Goal: Information Seeking & Learning: Learn about a topic

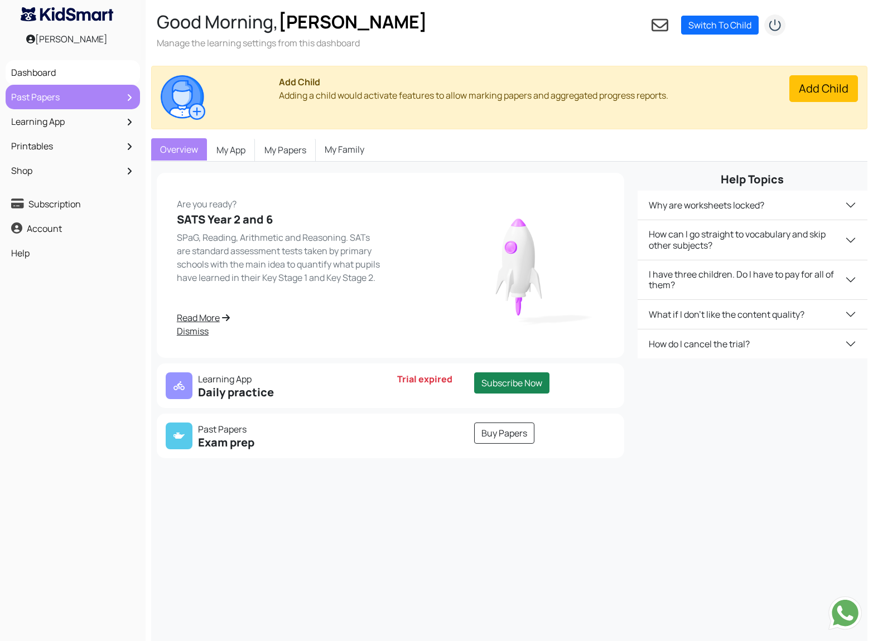
click at [66, 103] on link "Past Papers" at bounding box center [72, 97] width 129 height 19
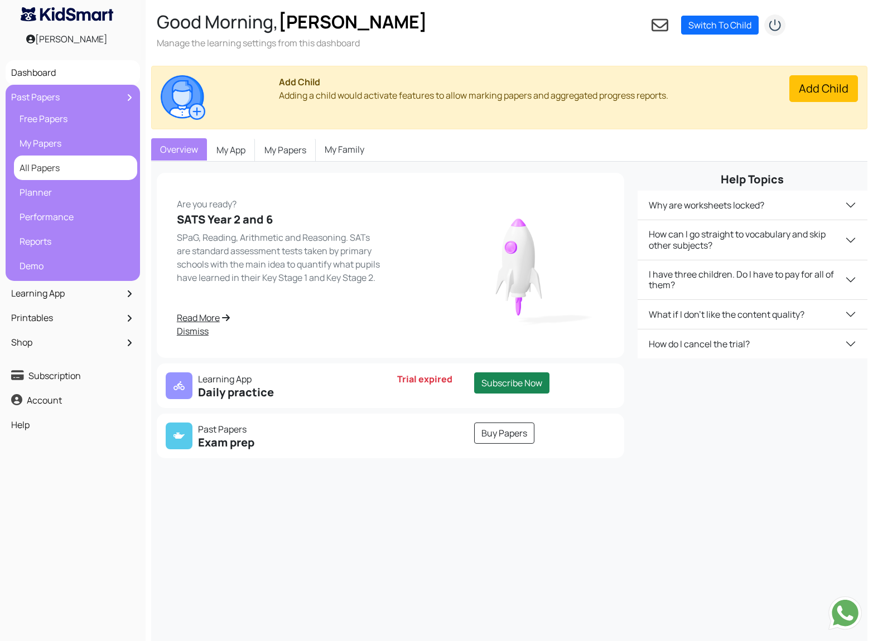
click at [45, 167] on link "All Papers" at bounding box center [76, 167] width 118 height 19
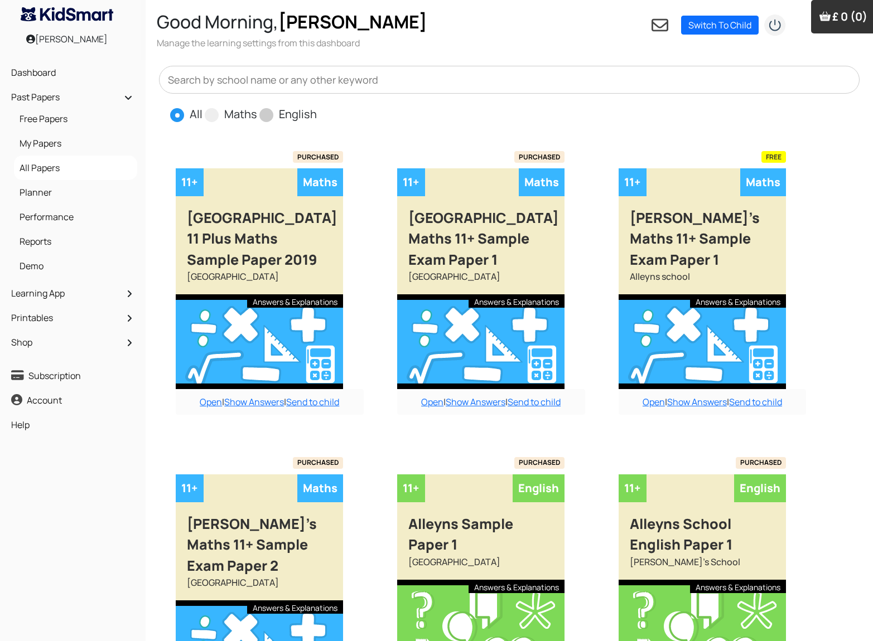
click at [264, 113] on span at bounding box center [266, 115] width 14 height 14
click at [317, 113] on input "English" at bounding box center [320, 109] width 7 height 7
radio input "true"
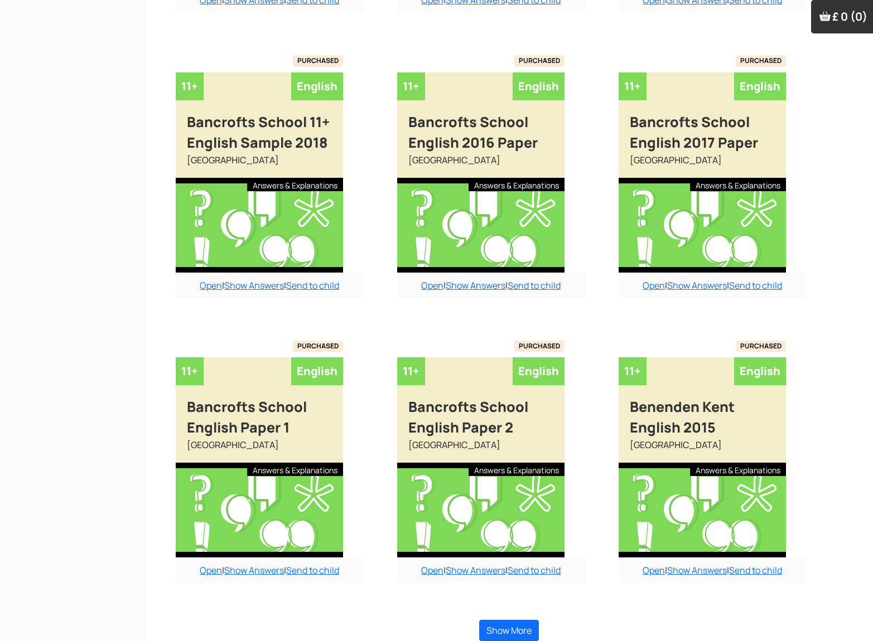
scroll to position [669, 0]
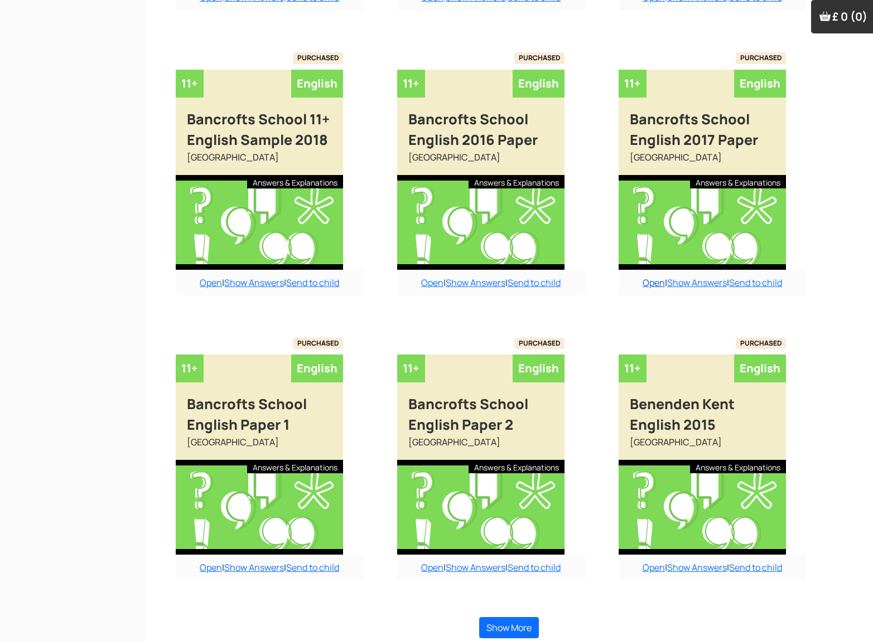
click at [650, 288] on link "Open" at bounding box center [653, 283] width 22 height 12
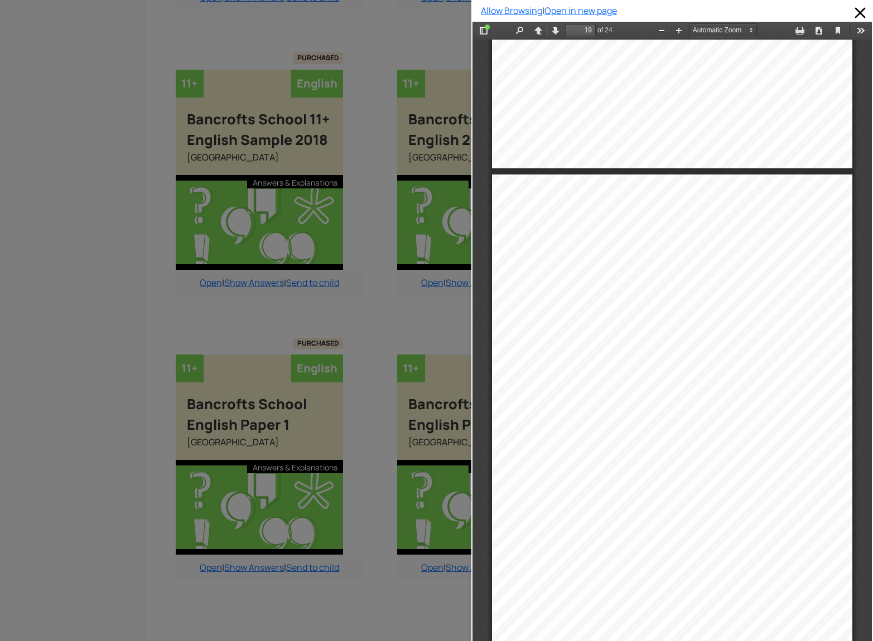
scroll to position [9150, 0]
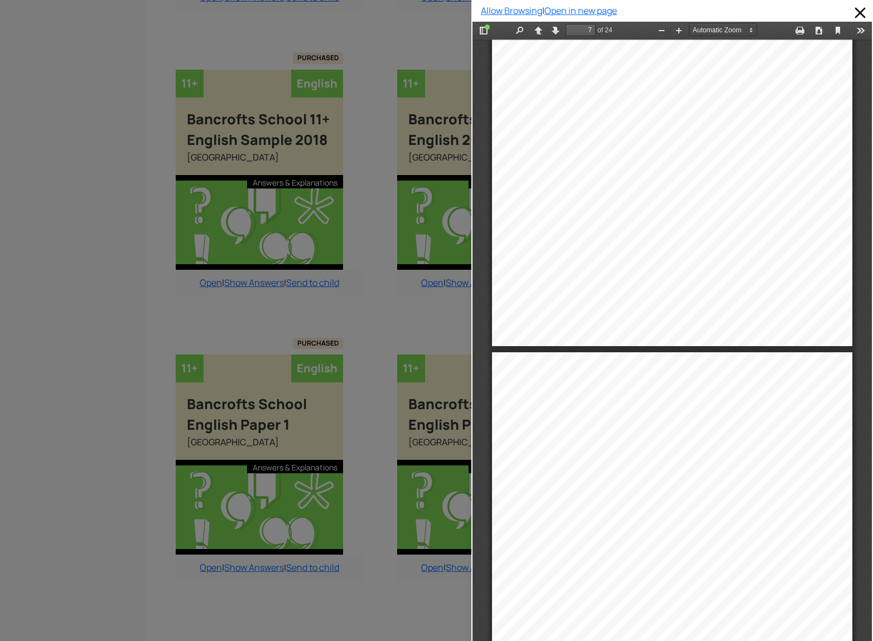
type input "6"
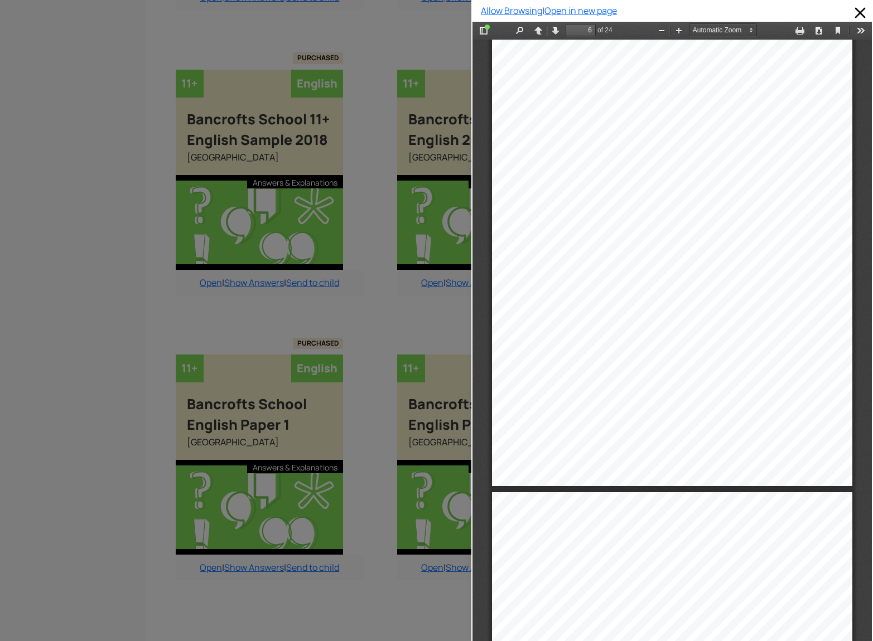
scroll to position [2571, 0]
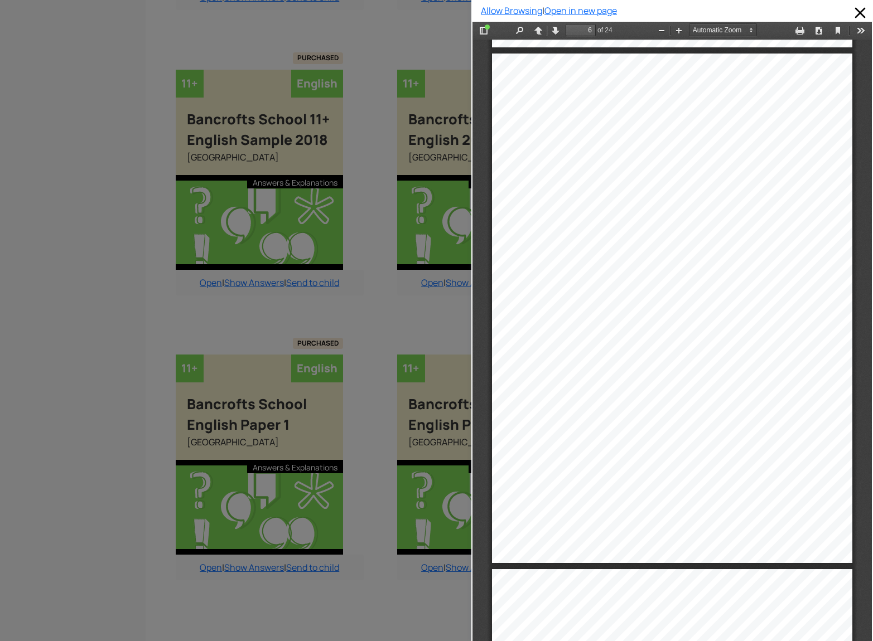
click at [398, 307] on div at bounding box center [235, 320] width 471 height 641
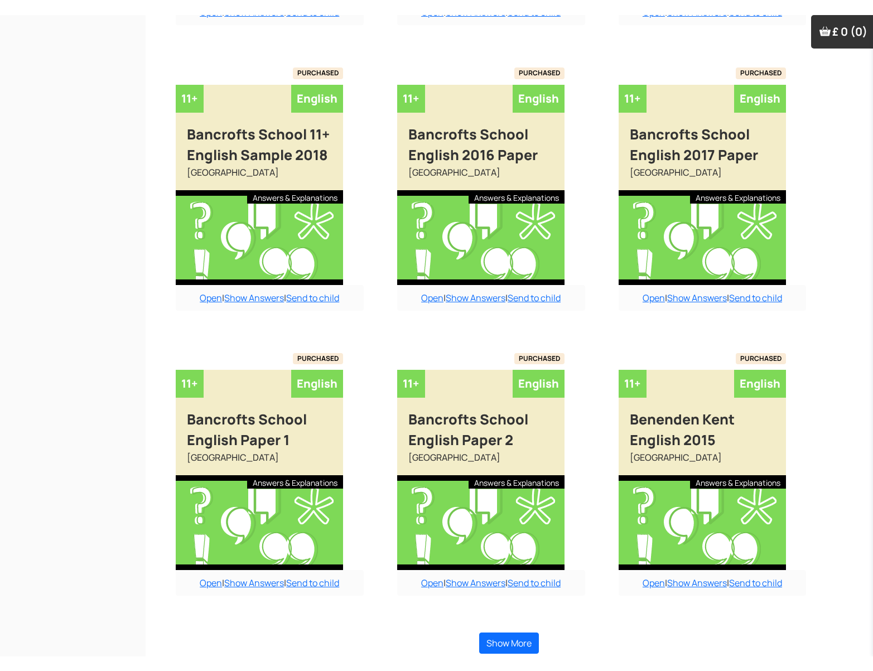
scroll to position [648, 0]
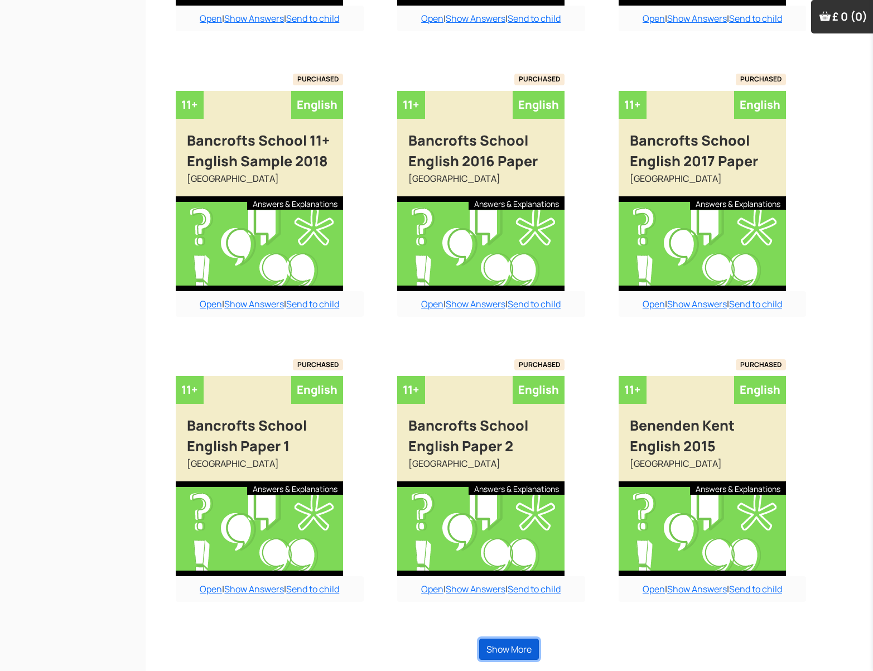
click at [516, 641] on button "Show More" at bounding box center [509, 648] width 60 height 21
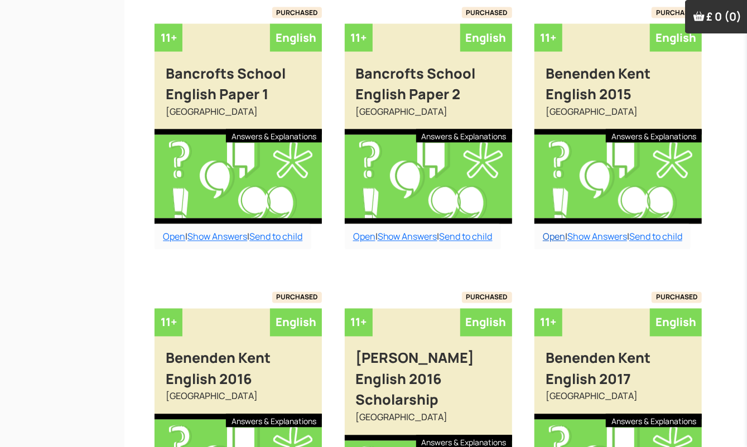
scroll to position [999, 0]
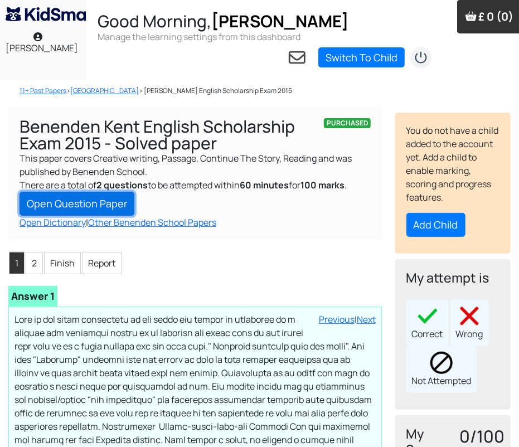
click at [82, 212] on link "Open Question Paper" at bounding box center [77, 204] width 115 height 24
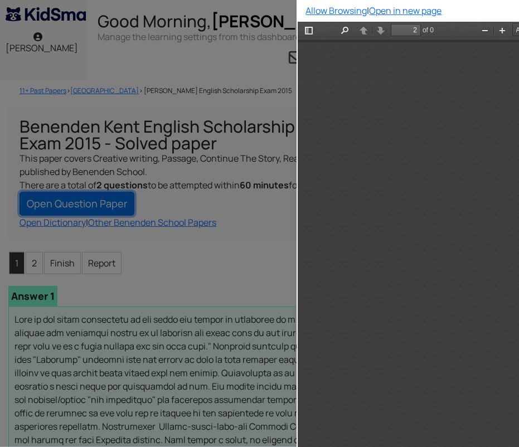
scroll to position [509, 0]
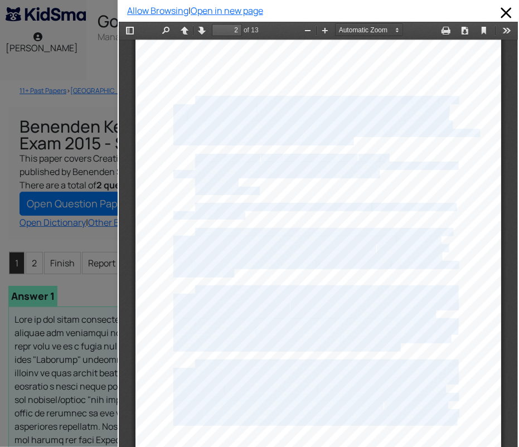
click at [191, 98] on div "Page 2 of 13 Spend 10 minutes reading this passage carefully and then answer th…" at bounding box center [318, 250] width 366 height 473
copy div "Loremips dolorsit amet con adipi, Elitsed doe tempor inci utl etdolor magn al e…"
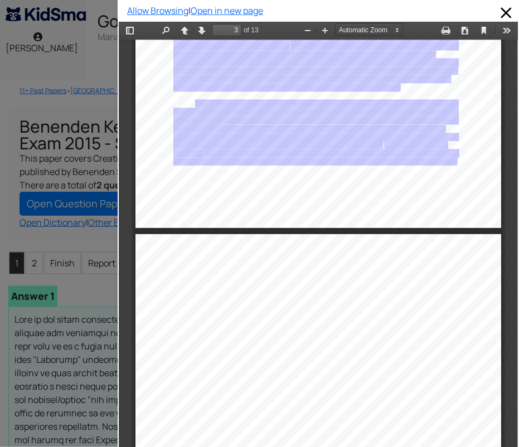
scroll to position [770, 0]
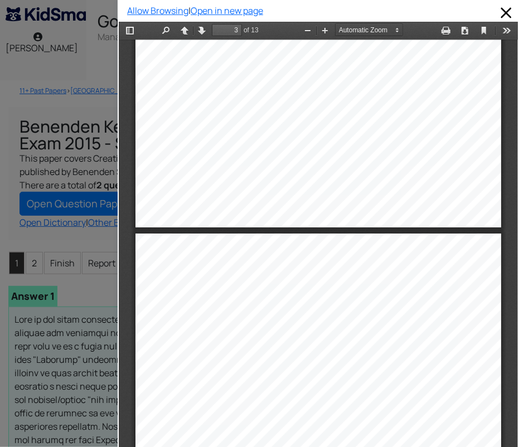
click at [195, 277] on div "There was no necessity whatever for her looking in the glass. She did not" at bounding box center [309, 274] width 229 height 7
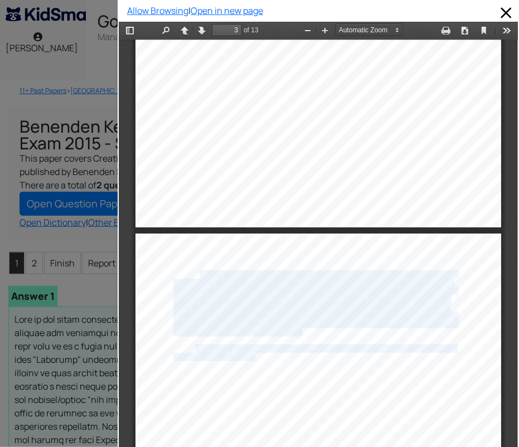
drag, startPoint x: 192, startPoint y: 273, endPoint x: 249, endPoint y: 358, distance: 102.4
drag, startPoint x: 229, startPoint y: 296, endPoint x: 197, endPoint y: 277, distance: 36.7
click at [197, 277] on div "There was no necessity whatever for her looking in the glass. She did not" at bounding box center [309, 274] width 229 height 7
drag, startPoint x: 190, startPoint y: 273, endPoint x: 249, endPoint y: 357, distance: 102.9
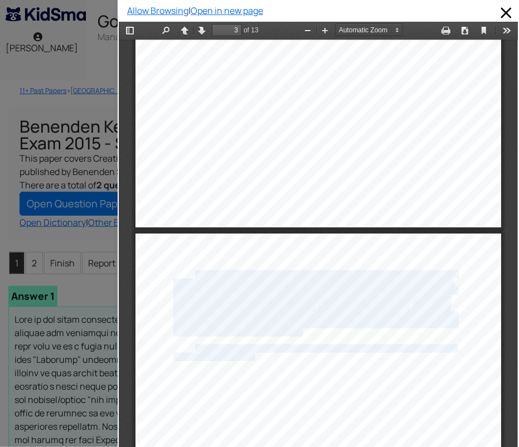
copy div "There was no necessity whatever for her looking in the glass. She did not adjus…"
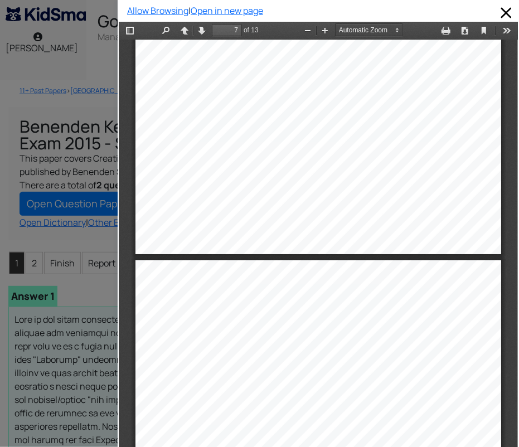
type input "8"
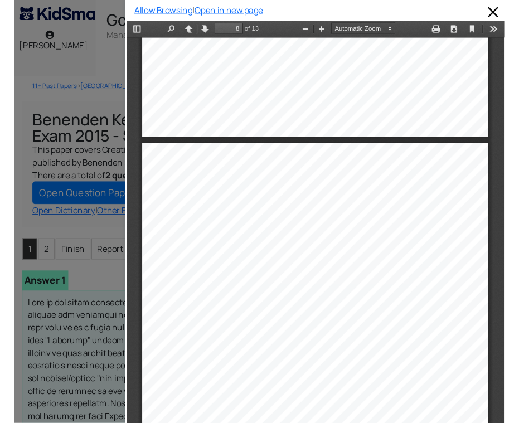
scroll to position [3260, 0]
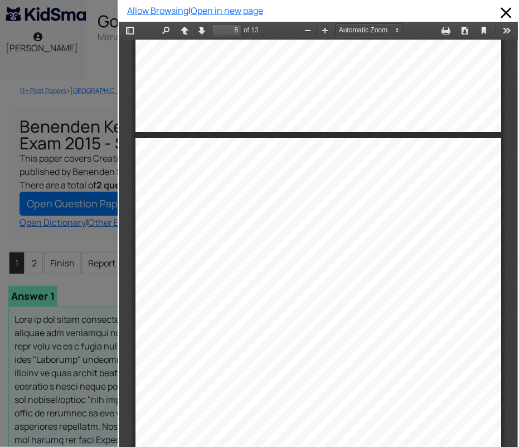
drag, startPoint x: 170, startPoint y: 185, endPoint x: 362, endPoint y: 191, distance: 193.1
click at [362, 191] on div "Page 8 of 13 Question 2 Continue the story. You can take the story in any dire …" at bounding box center [318, 374] width 366 height 473
copy div "Continue the story. You can take the story in any dire ction you choose, but pi…"
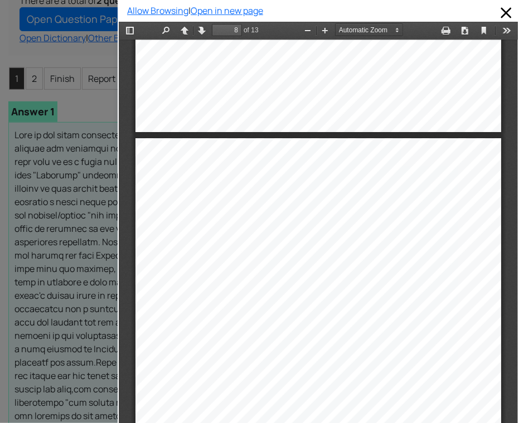
scroll to position [186, 0]
click at [31, 76] on div at bounding box center [59, 211] width 118 height 423
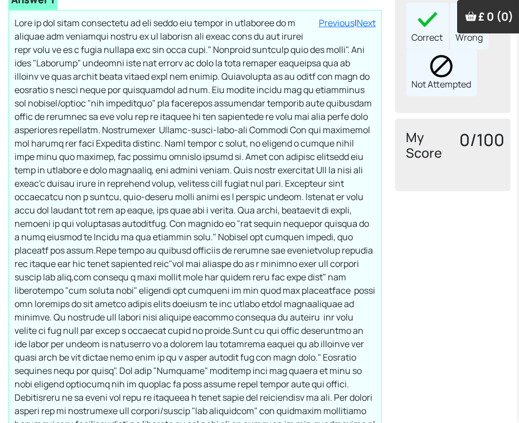
scroll to position [297, 0]
drag, startPoint x: 16, startPoint y: 22, endPoint x: 116, endPoint y: 99, distance: 126.8
click at [116, 99] on p "It was a fine morning, and the sun lighted up to a scarlet glow the crimson jac…" at bounding box center [194, 411] width 361 height 790
